Goal: Information Seeking & Learning: Check status

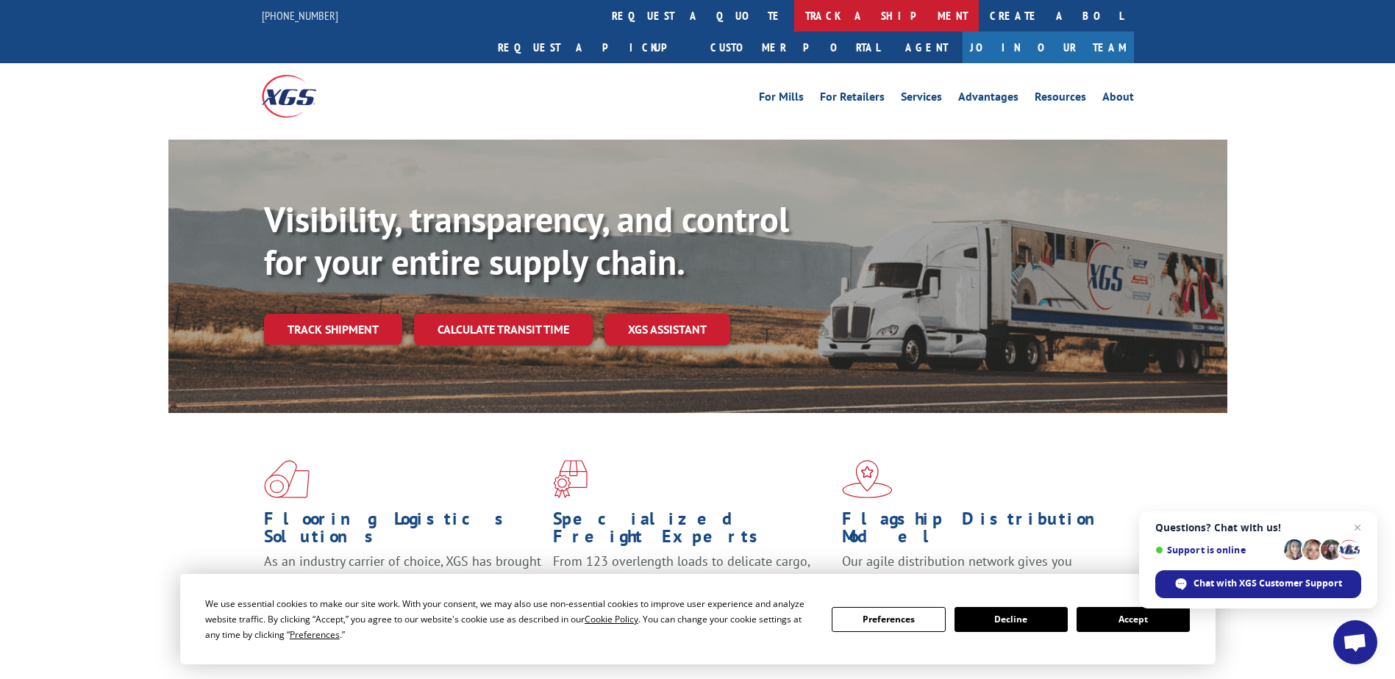
click at [794, 15] on link "track a shipment" at bounding box center [886, 16] width 185 height 32
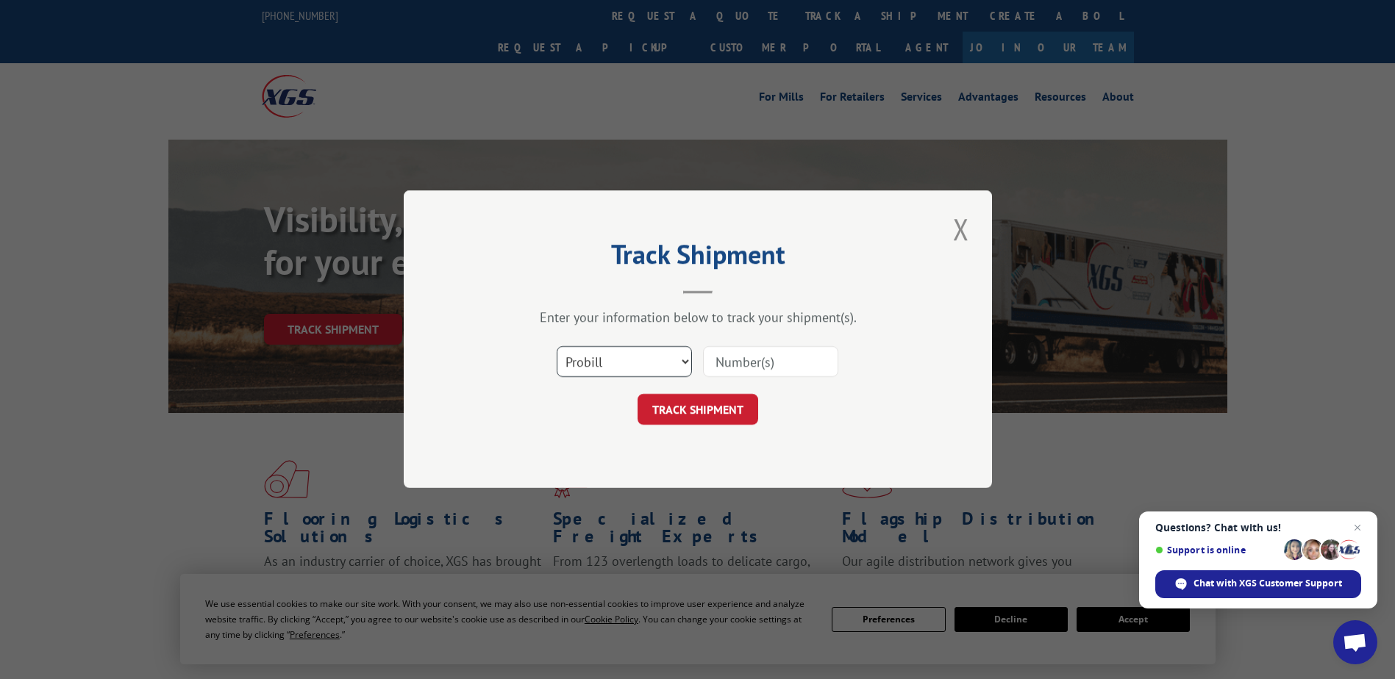
click at [639, 355] on select "Select category... Probill BOL PO" at bounding box center [624, 362] width 135 height 31
select select "po"
click at [557, 347] on select "Select category... Probill BOL PO" at bounding box center [624, 362] width 135 height 31
click at [804, 364] on input at bounding box center [770, 362] width 135 height 31
paste input "52543740"
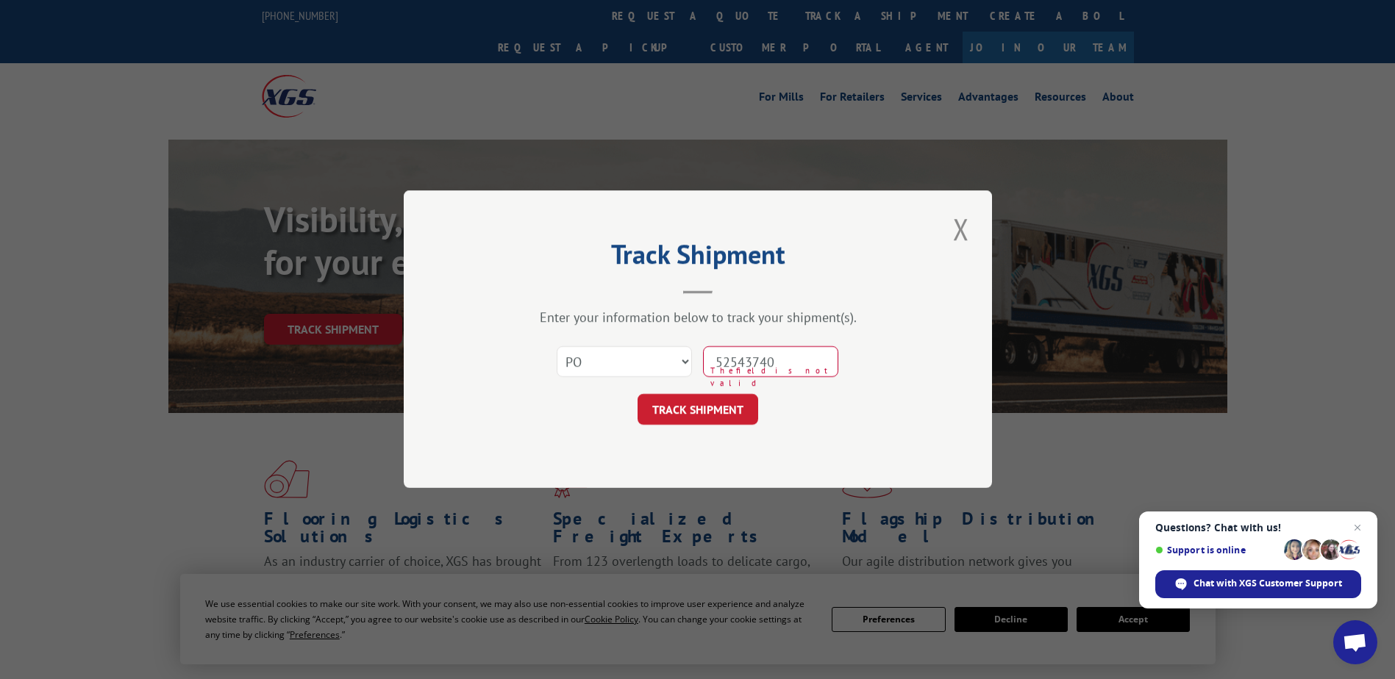
type input "52543740"
click button "TRACK SHIPMENT" at bounding box center [697, 410] width 121 height 31
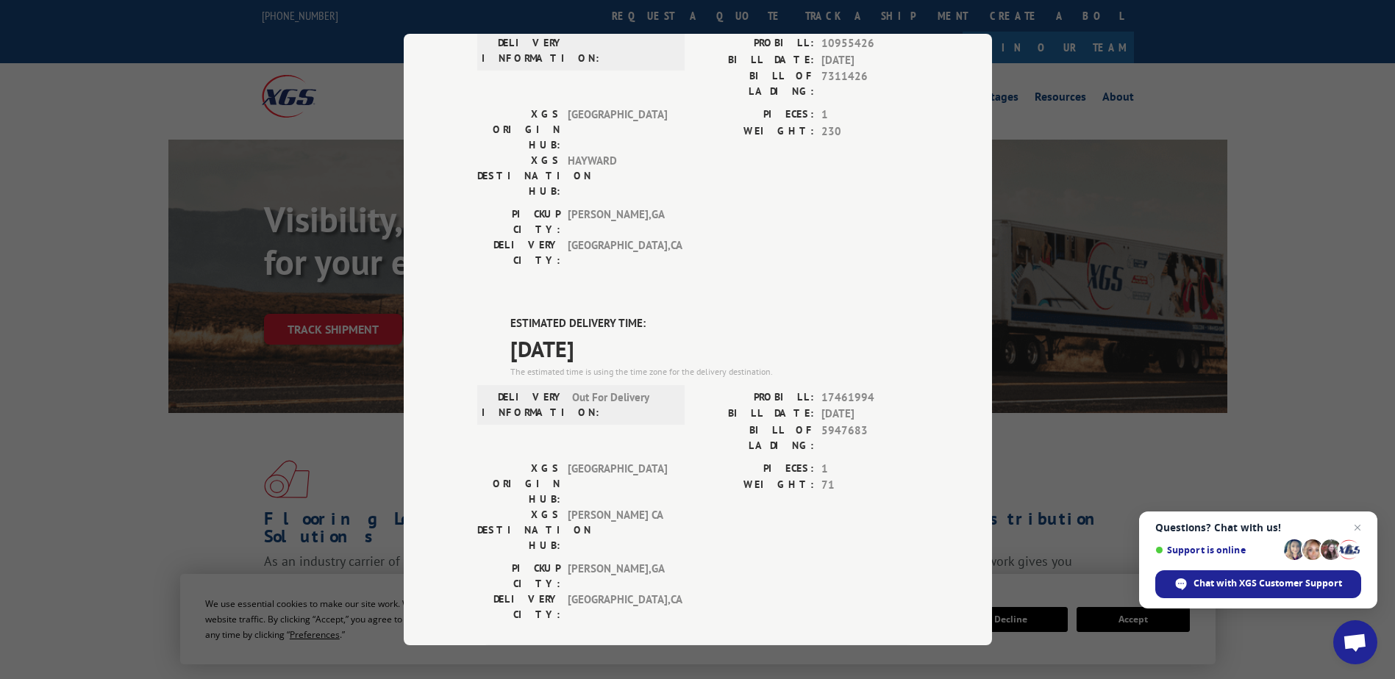
scroll to position [9, 0]
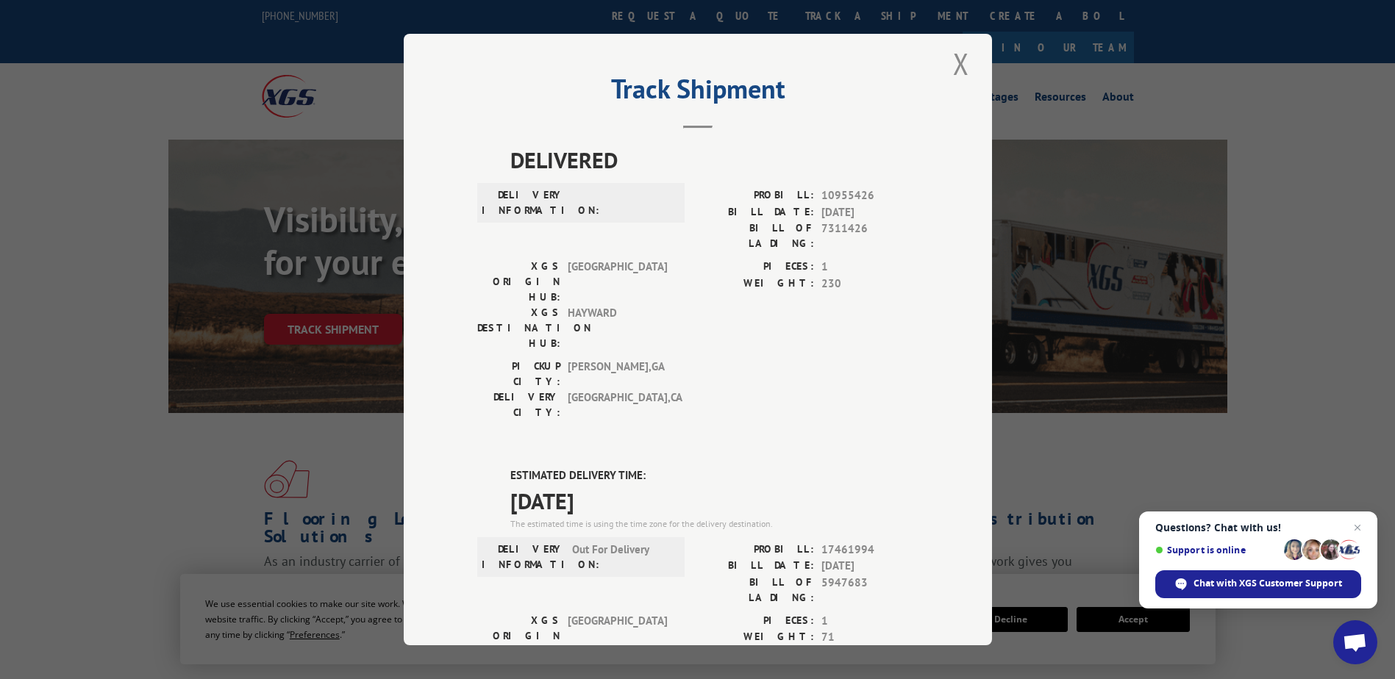
drag, startPoint x: 950, startPoint y: 61, endPoint x: 886, endPoint y: 44, distance: 66.2
click at [950, 61] on button "Close modal" at bounding box center [960, 63] width 25 height 40
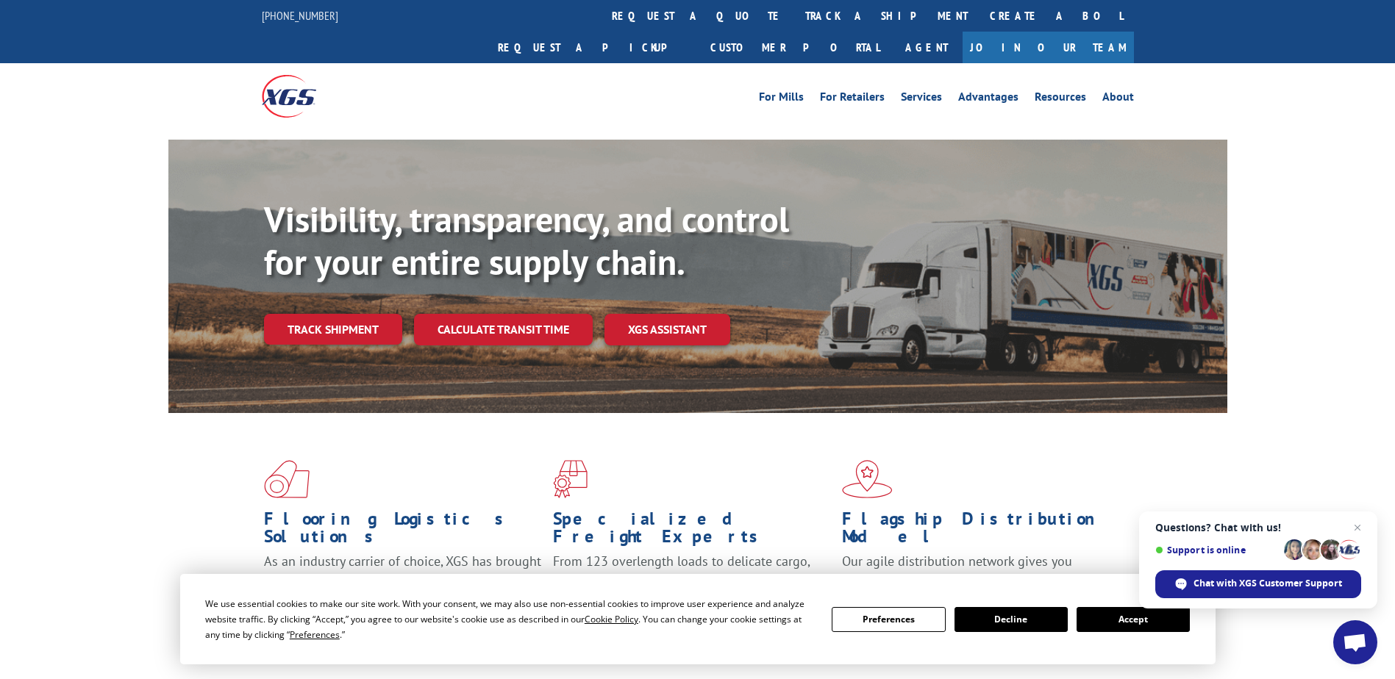
click at [794, 14] on link "track a shipment" at bounding box center [886, 16] width 185 height 32
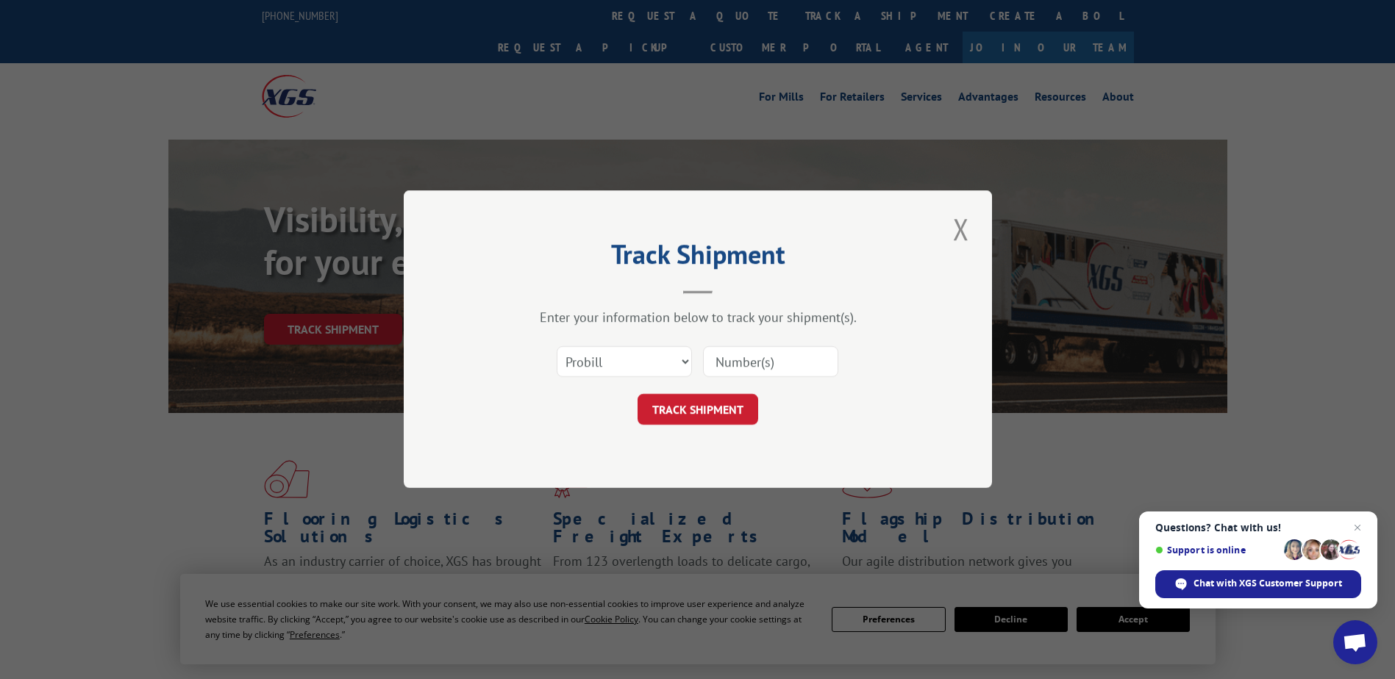
scroll to position [0, 0]
drag, startPoint x: 622, startPoint y: 365, endPoint x: 619, endPoint y: 377, distance: 12.8
click at [622, 366] on select "Select category... Probill BOL PO" at bounding box center [624, 362] width 135 height 31
select select "po"
click at [557, 347] on select "Select category... Probill BOL PO" at bounding box center [624, 362] width 135 height 31
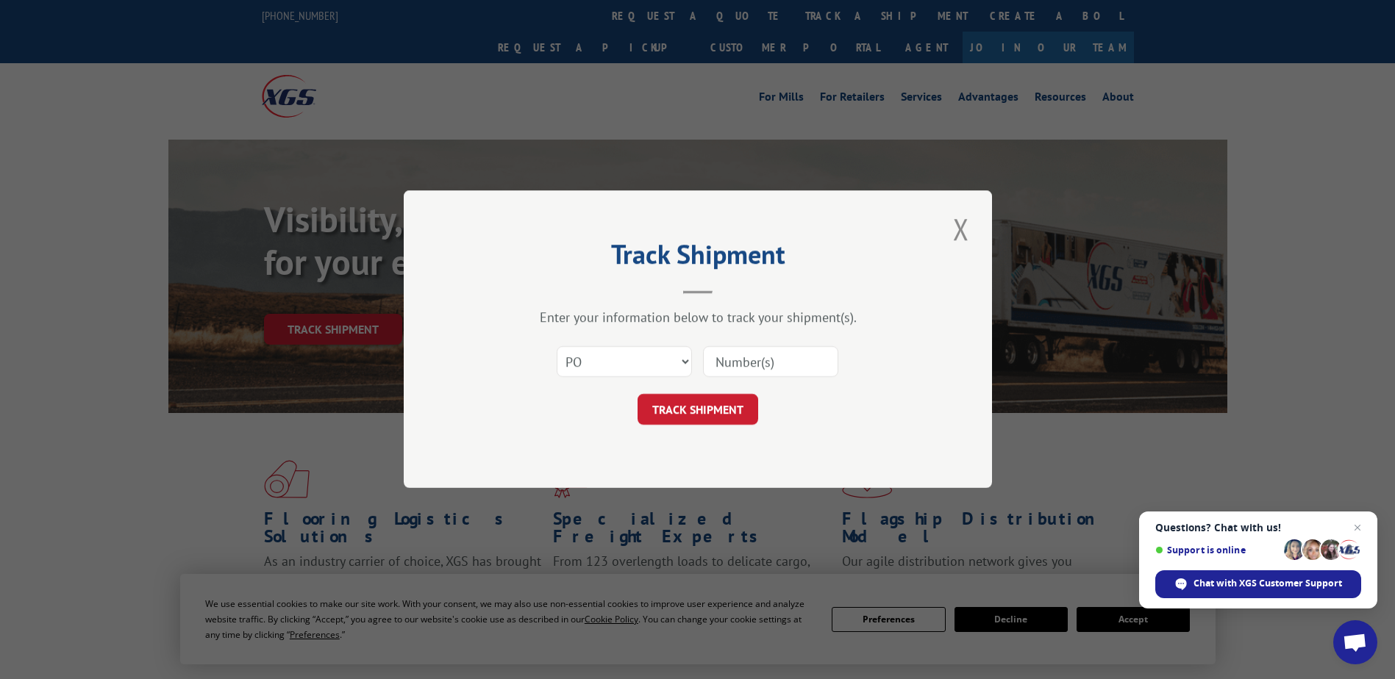
paste input "74537203"
type input "74537203"
click button "TRACK SHIPMENT" at bounding box center [697, 410] width 121 height 31
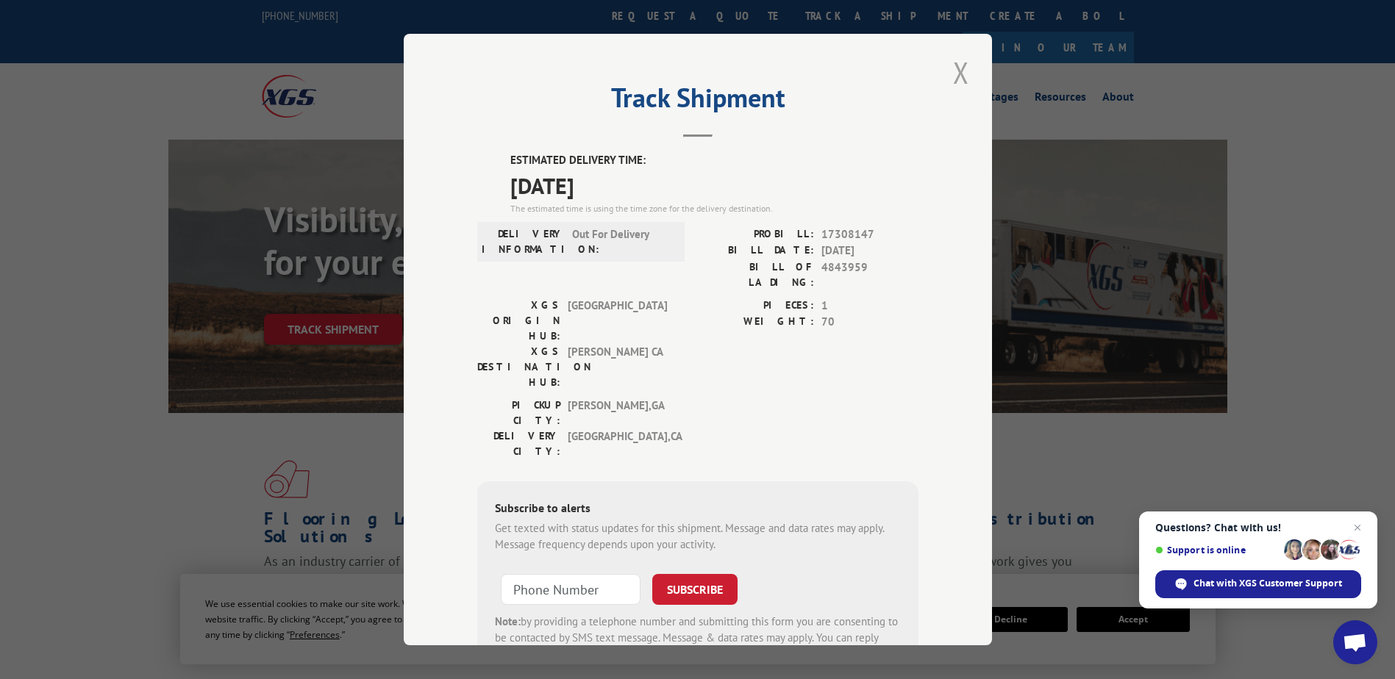
click at [949, 74] on button "Close modal" at bounding box center [960, 72] width 25 height 40
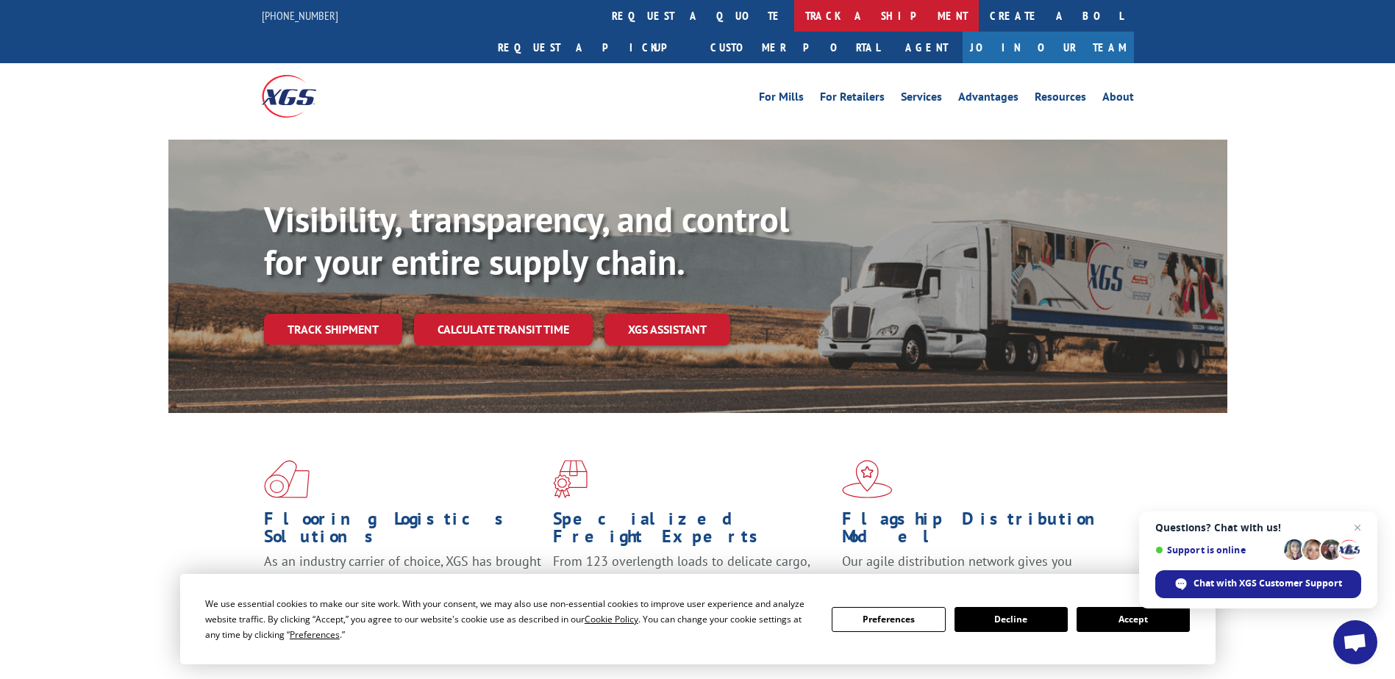
click at [794, 17] on link "track a shipment" at bounding box center [886, 16] width 185 height 32
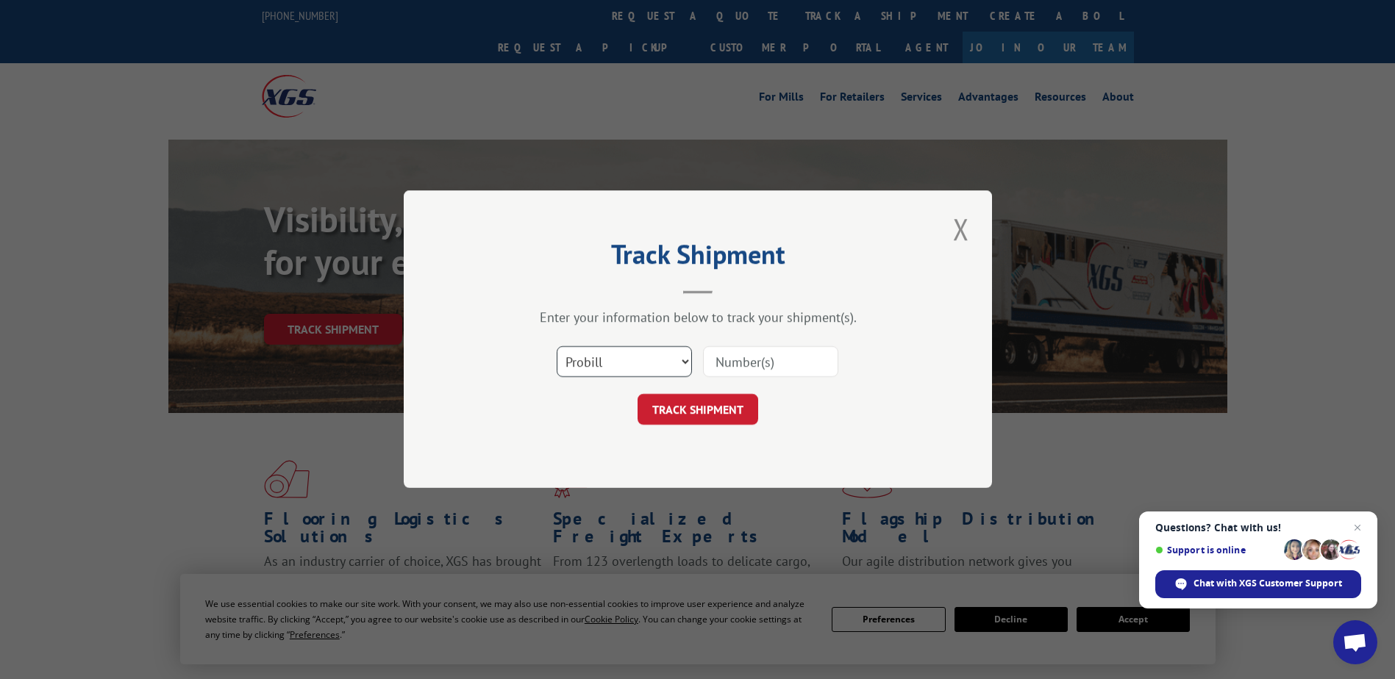
click at [599, 349] on select "Select category... Probill BOL PO" at bounding box center [624, 362] width 135 height 31
select select "po"
click at [557, 347] on select "Select category... Probill BOL PO" at bounding box center [624, 362] width 135 height 31
click at [763, 363] on input at bounding box center [770, 362] width 135 height 31
paste input "69517903"
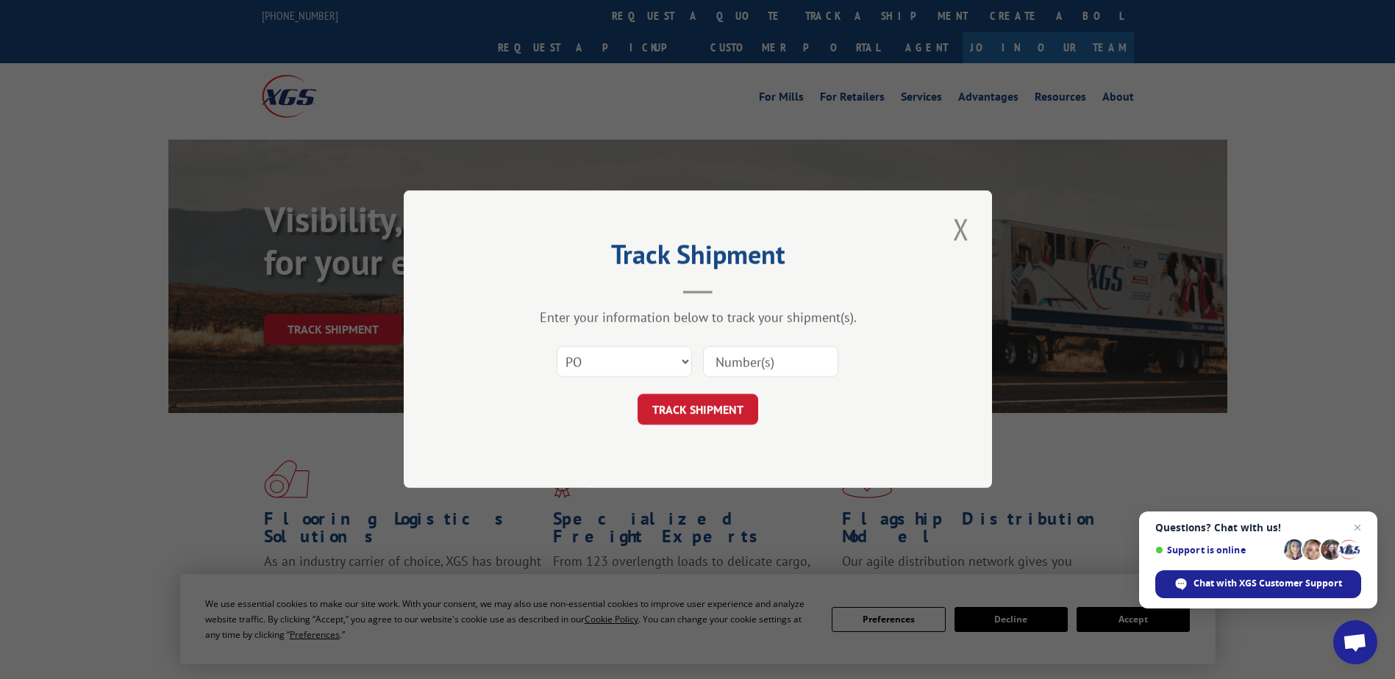
type input "69517903"
click button "TRACK SHIPMENT" at bounding box center [697, 410] width 121 height 31
